Goal: Task Accomplishment & Management: Manage account settings

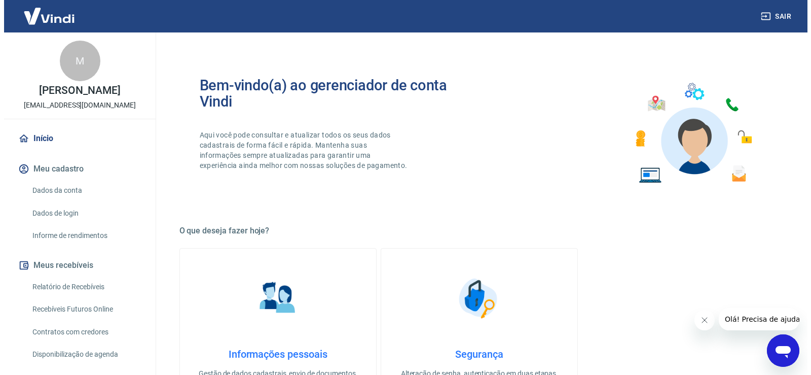
scroll to position [152, 0]
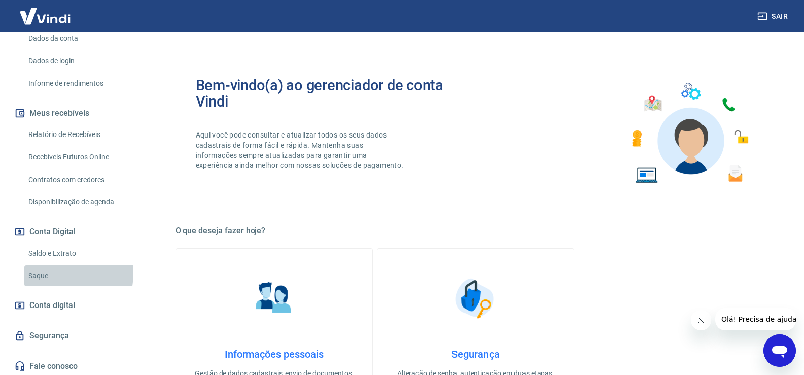
click at [62, 284] on link "Saque" at bounding box center [81, 275] width 115 height 21
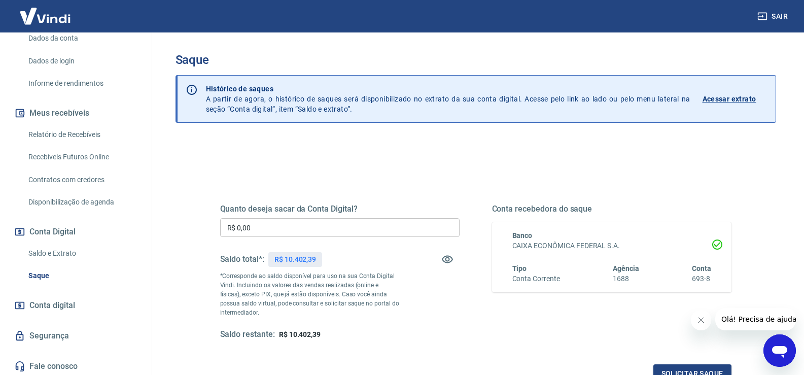
click at [313, 229] on input "R$ 0,00" at bounding box center [339, 227] width 239 height 19
click at [675, 370] on button "Solicitar saque" at bounding box center [692, 373] width 78 height 19
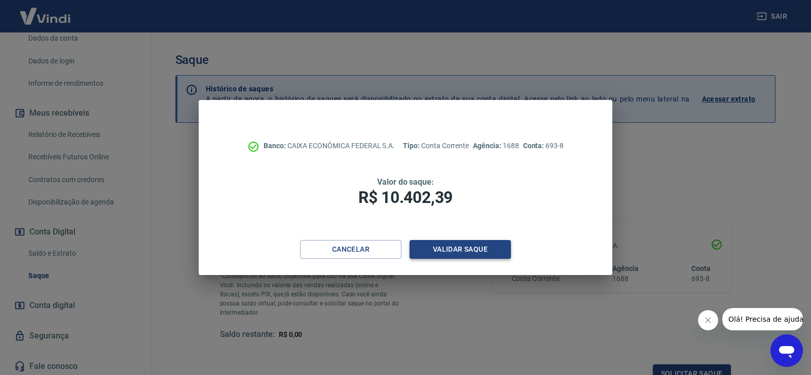
click at [451, 250] on button "Validar saque" at bounding box center [460, 249] width 101 height 19
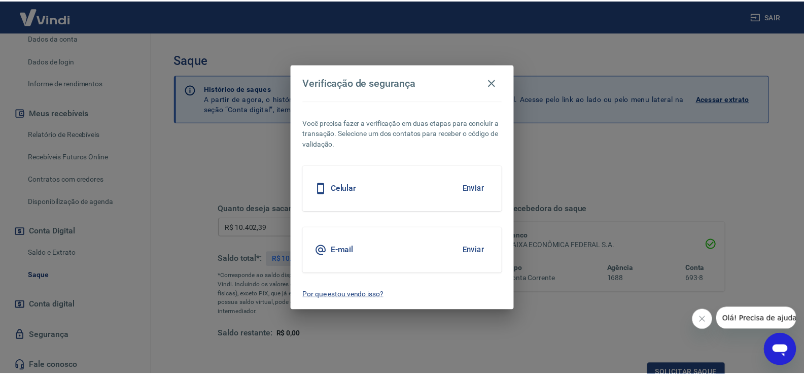
scroll to position [8, 0]
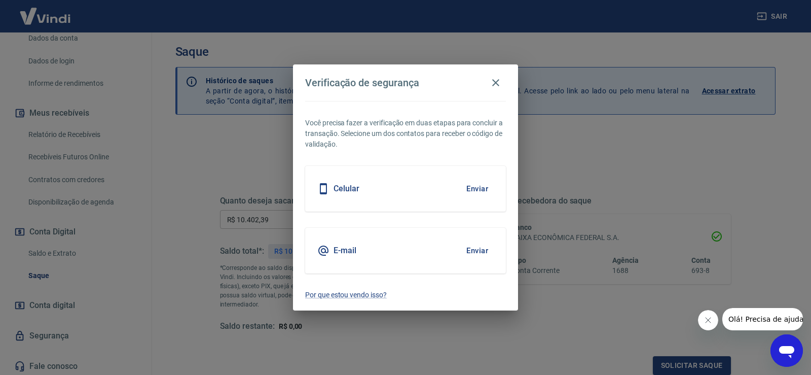
click at [476, 191] on button "Enviar" at bounding box center [477, 188] width 33 height 21
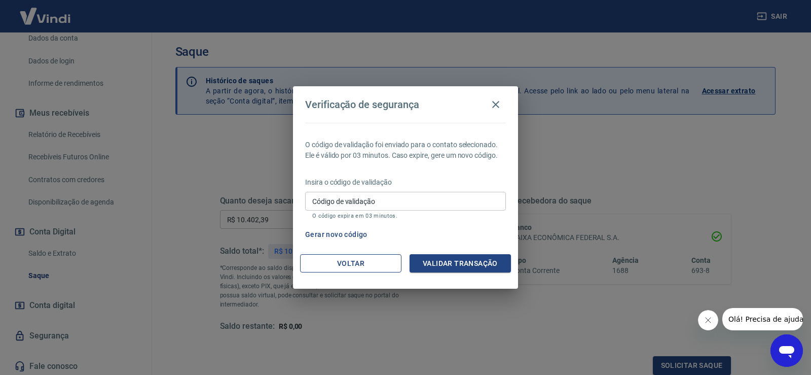
click at [370, 265] on button "Voltar" at bounding box center [350, 263] width 101 height 19
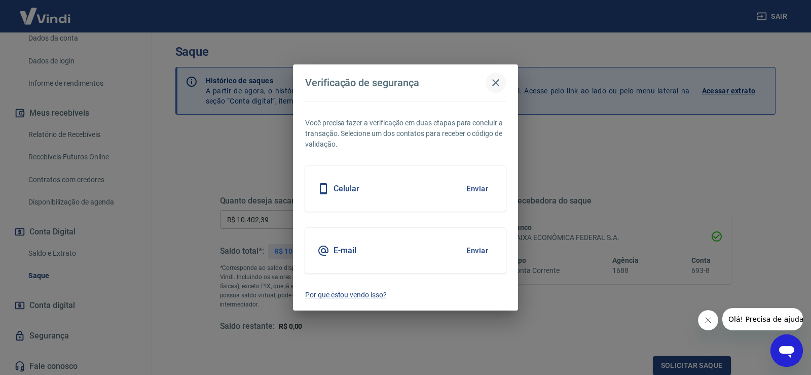
click at [494, 77] on icon "button" at bounding box center [496, 83] width 12 height 12
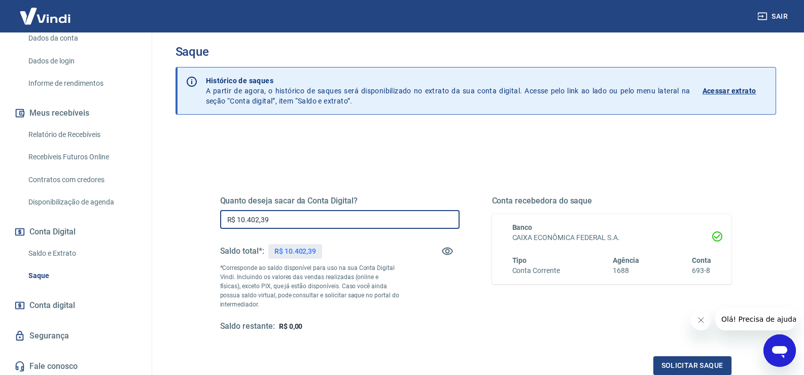
drag, startPoint x: 298, startPoint y: 223, endPoint x: 192, endPoint y: 218, distance: 106.1
click at [192, 219] on div "Quanto deseja sacar da Conta Digital? R$ 10.402,39 ​ Saldo total*: R$ 10.402,39…" at bounding box center [475, 312] width 600 height 362
type input "R$ 0,00"
click at [770, 12] on button "Sair" at bounding box center [773, 16] width 37 height 19
